Goal: Task Accomplishment & Management: Manage account settings

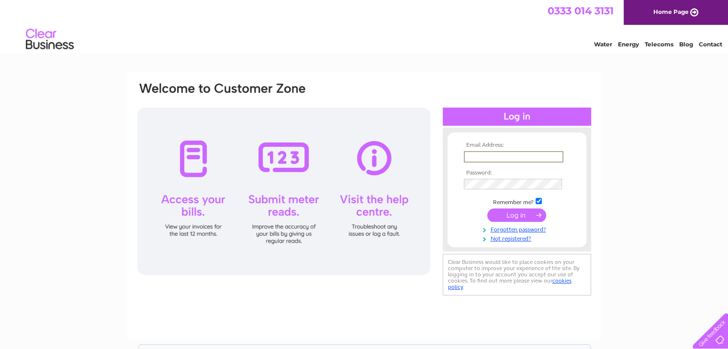
click at [472, 155] on input "text" at bounding box center [512, 156] width 99 height 11
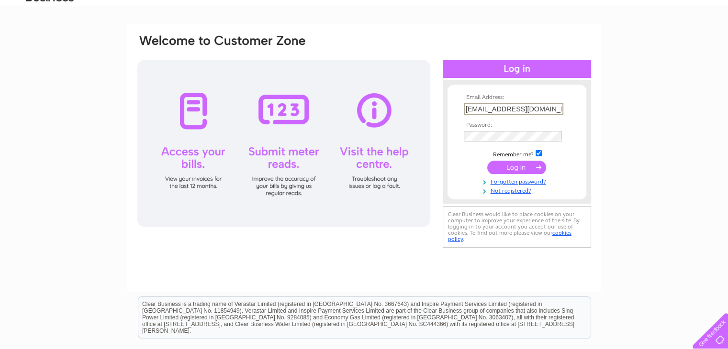
scroll to position [0, 1]
type input "cbpowellbrynhynae@gmail.com"
click at [509, 165] on input "submit" at bounding box center [516, 166] width 59 height 13
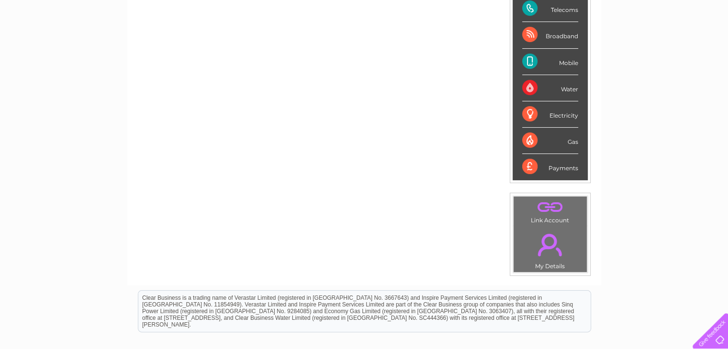
scroll to position [143, 0]
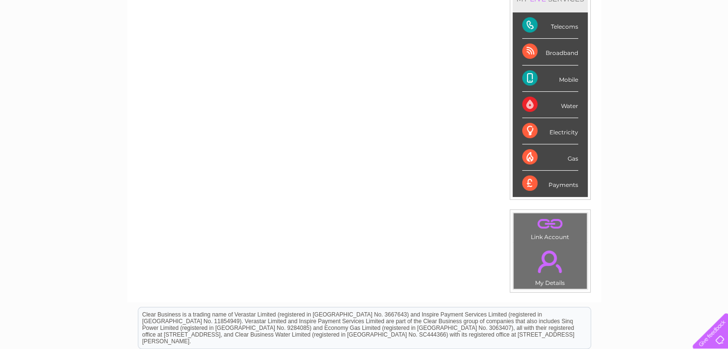
click at [560, 184] on div "Payments" at bounding box center [550, 184] width 56 height 26
click at [527, 176] on div "Payments" at bounding box center [550, 184] width 56 height 26
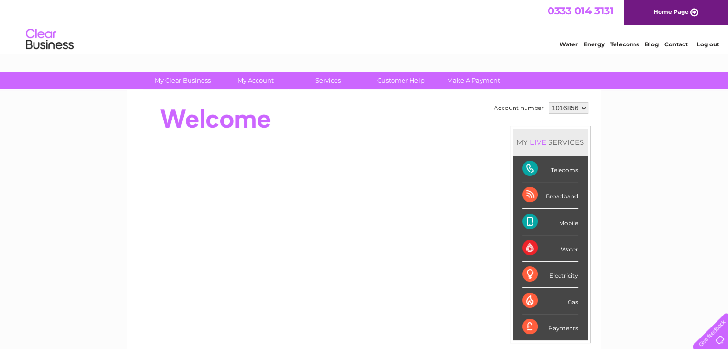
scroll to position [48, 0]
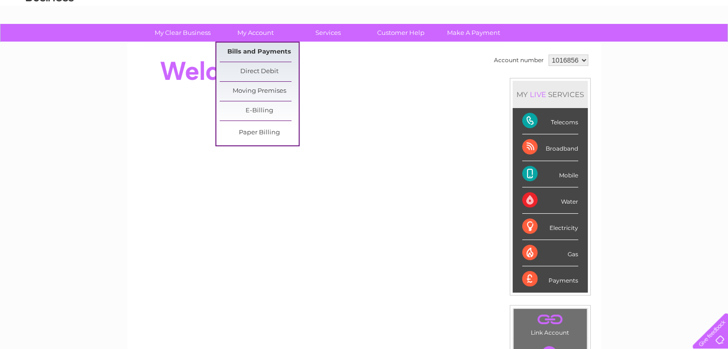
click at [258, 50] on link "Bills and Payments" at bounding box center [259, 52] width 79 height 19
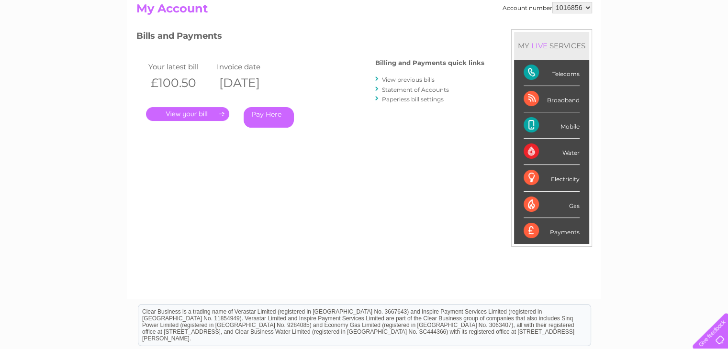
scroll to position [84, 0]
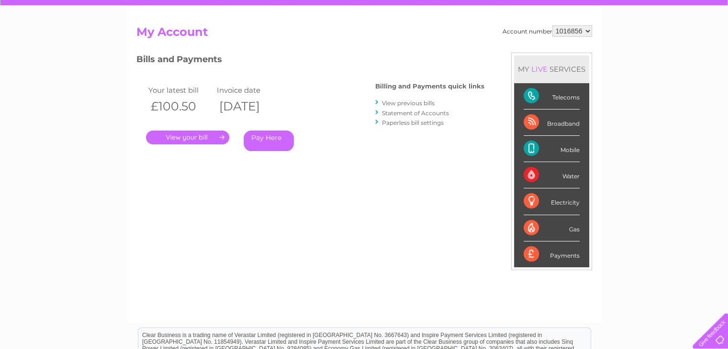
click at [404, 103] on link "View previous bills" at bounding box center [408, 102] width 53 height 7
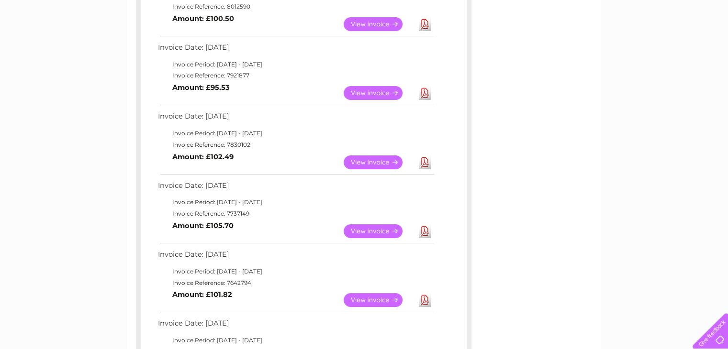
scroll to position [191, 0]
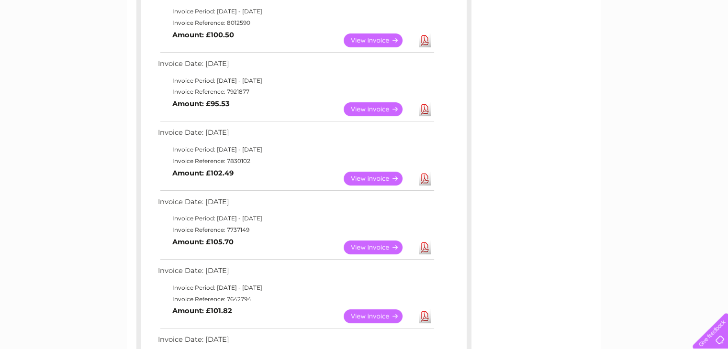
click at [373, 108] on link "View" at bounding box center [378, 109] width 70 height 14
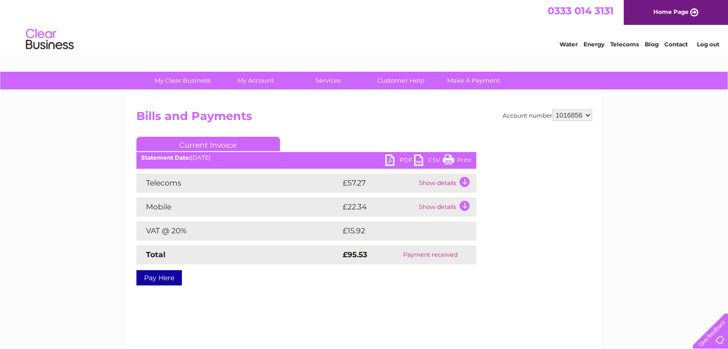
click at [462, 158] on link "Print" at bounding box center [456, 161] width 29 height 14
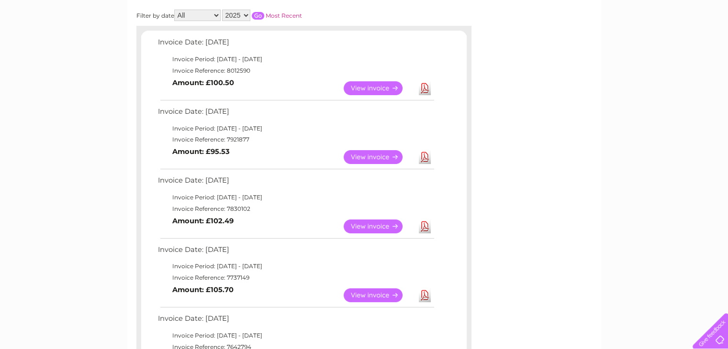
scroll to position [96, 0]
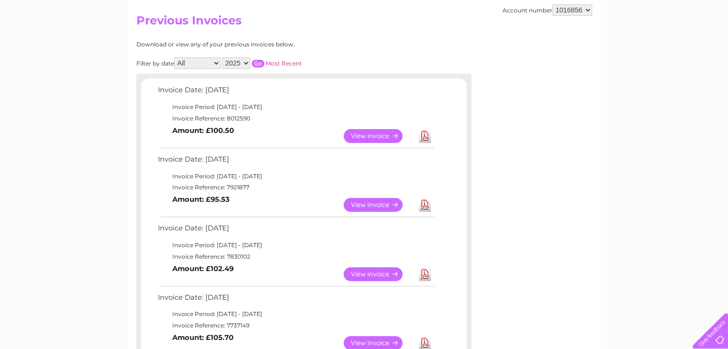
click at [368, 132] on link "View" at bounding box center [378, 136] width 70 height 14
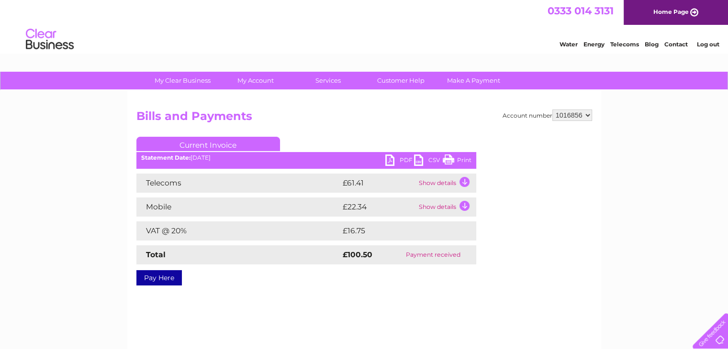
click at [448, 157] on link "Print" at bounding box center [456, 161] width 29 height 14
click at [443, 207] on td "Show details" at bounding box center [446, 207] width 60 height 19
